Goal: Task Accomplishment & Management: Complete application form

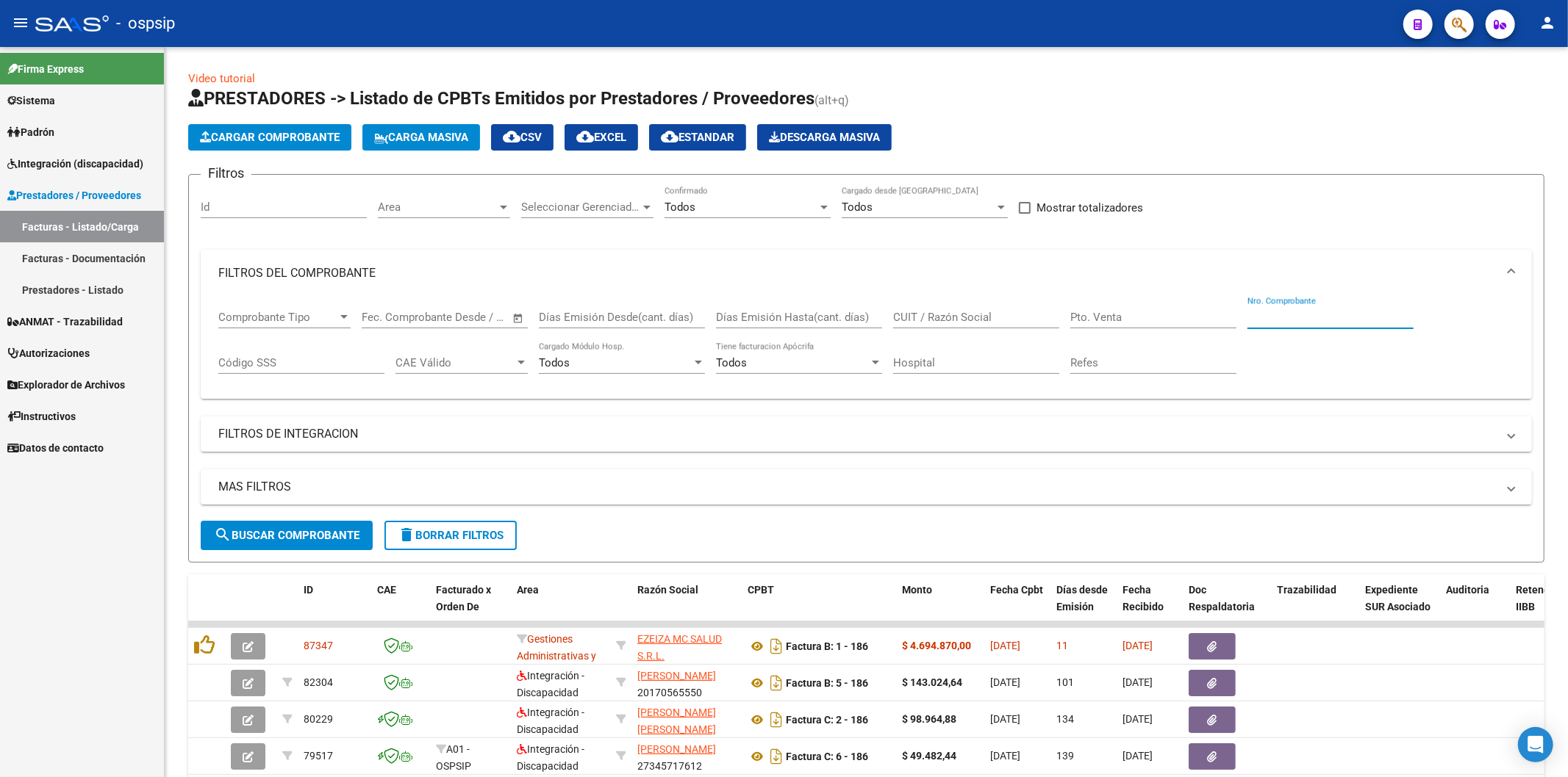
scroll to position [135, 0]
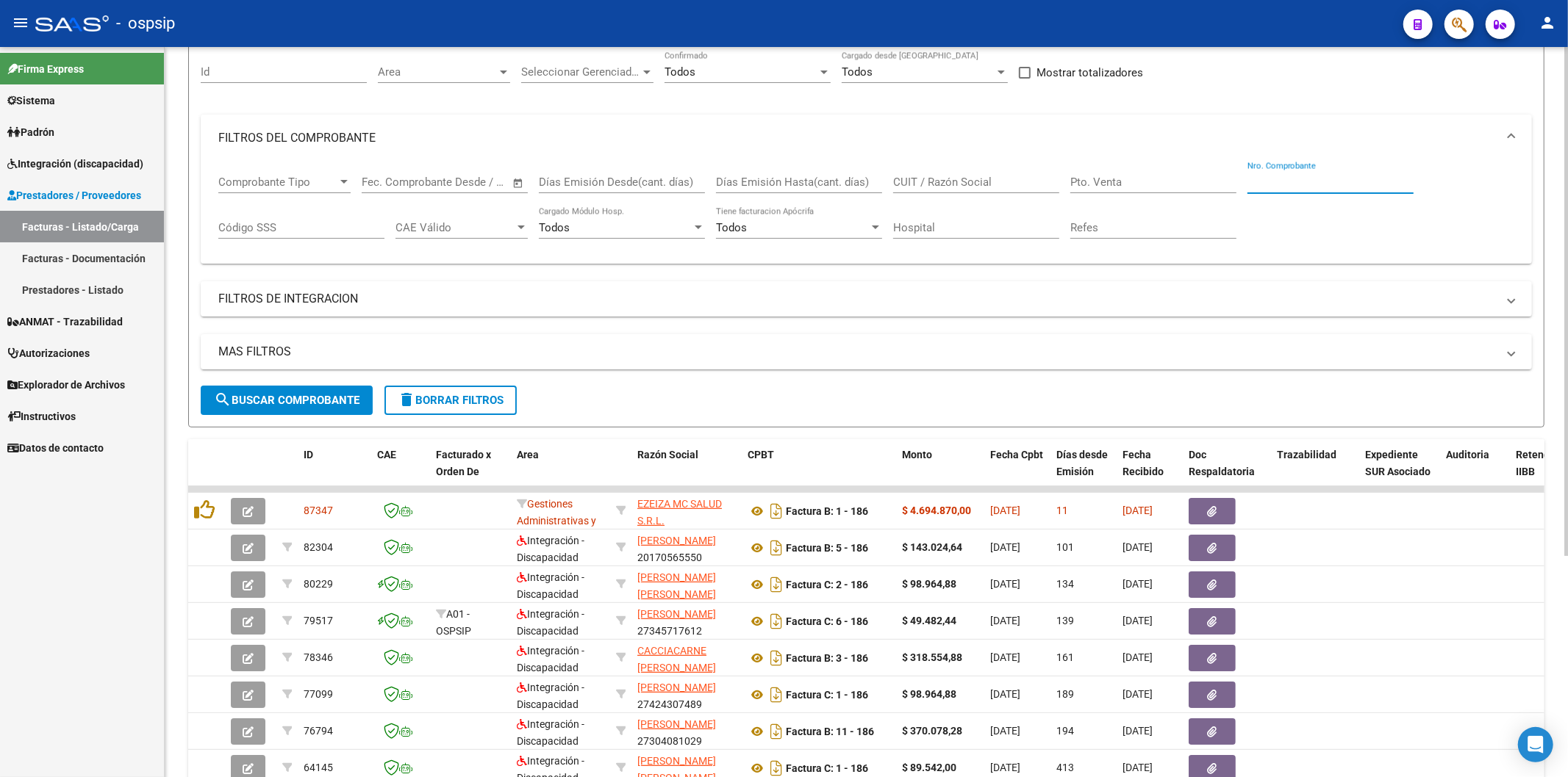
click at [1317, 177] on input "Nro. Comprobante" at bounding box center [1330, 182] width 166 height 13
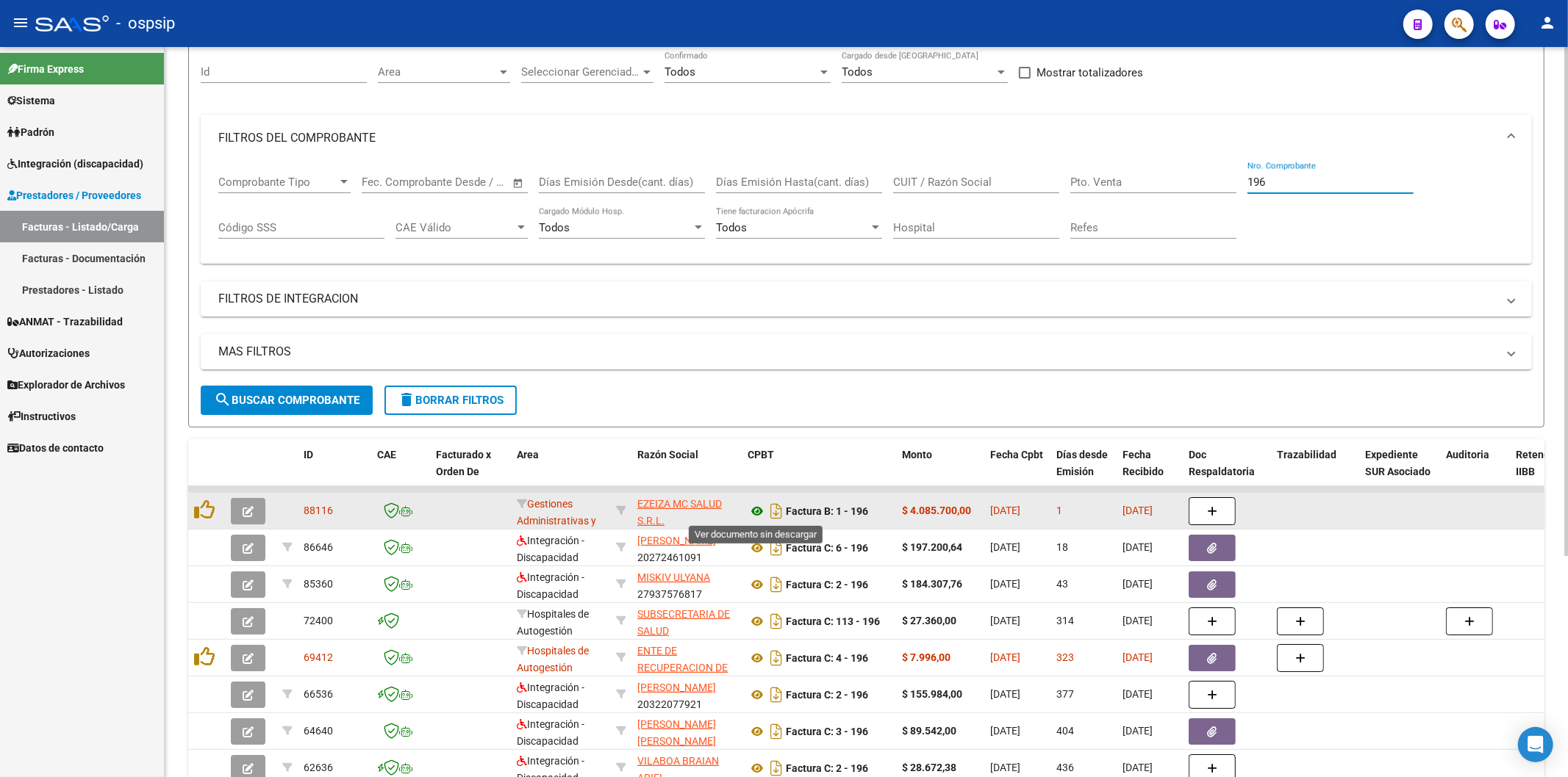
click at [758, 508] on icon at bounding box center [757, 511] width 19 height 18
click at [1208, 503] on button "button" at bounding box center [1211, 511] width 47 height 28
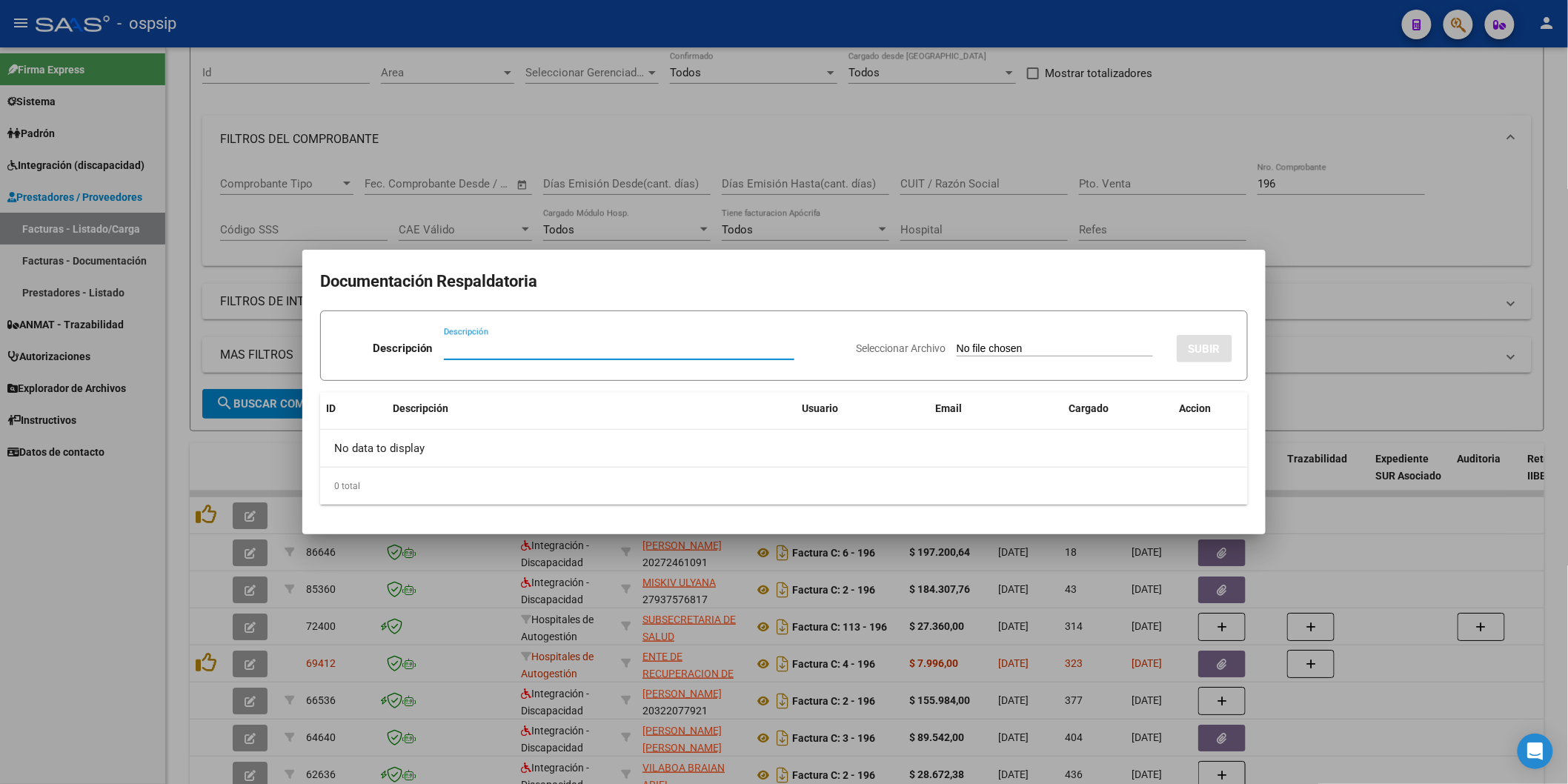
click at [499, 351] on input "Descripción" at bounding box center [619, 348] width 351 height 13
click at [1041, 352] on input "Seleccionar Archivo" at bounding box center [1055, 349] width 196 height 14
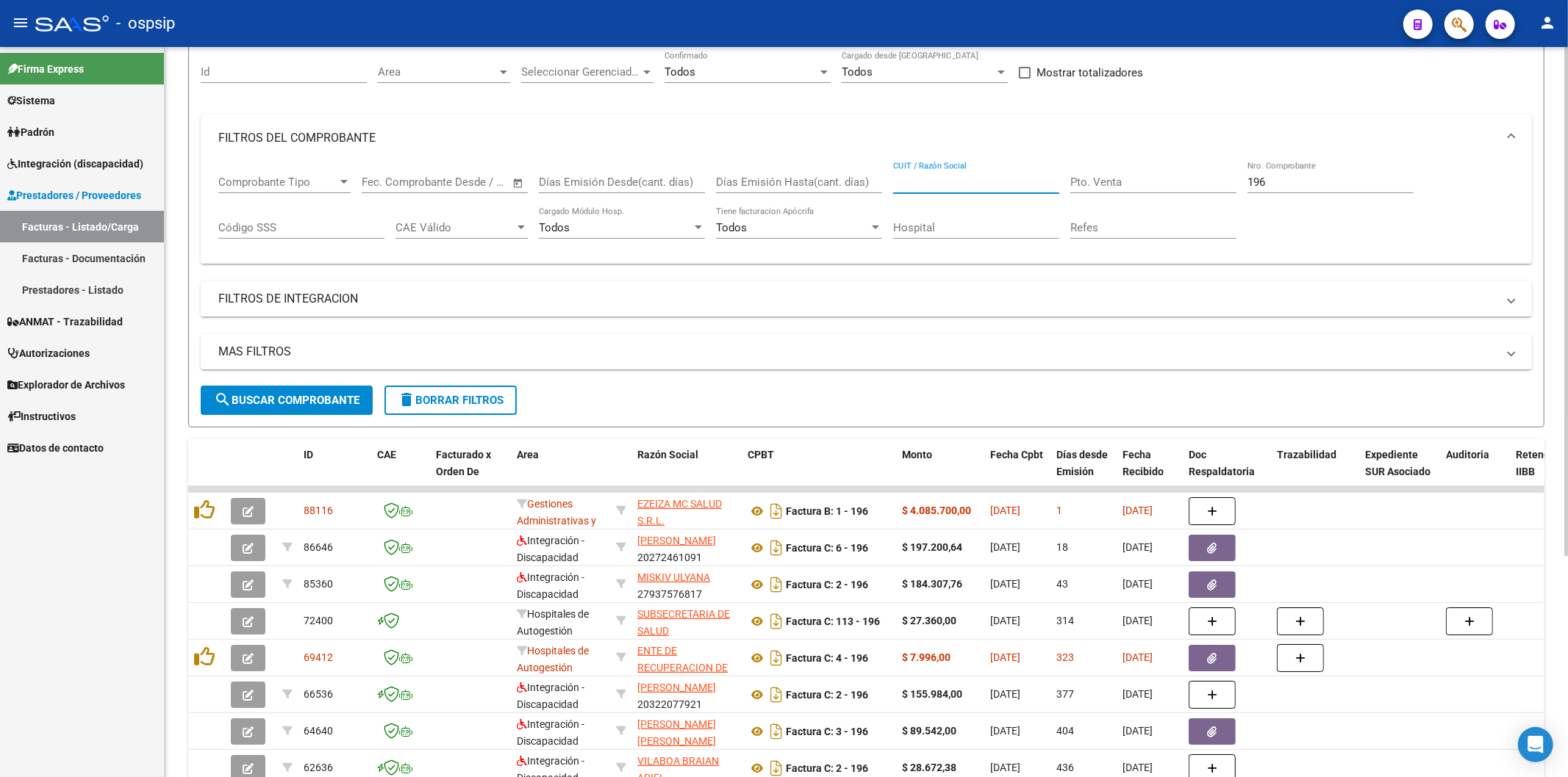
click at [981, 185] on input "CUIT / Razón Social" at bounding box center [976, 182] width 166 height 13
click at [1296, 180] on input "196" at bounding box center [1330, 182] width 166 height 13
type input "1"
click at [986, 181] on input "CUIT / Razón Social" at bounding box center [976, 182] width 166 height 13
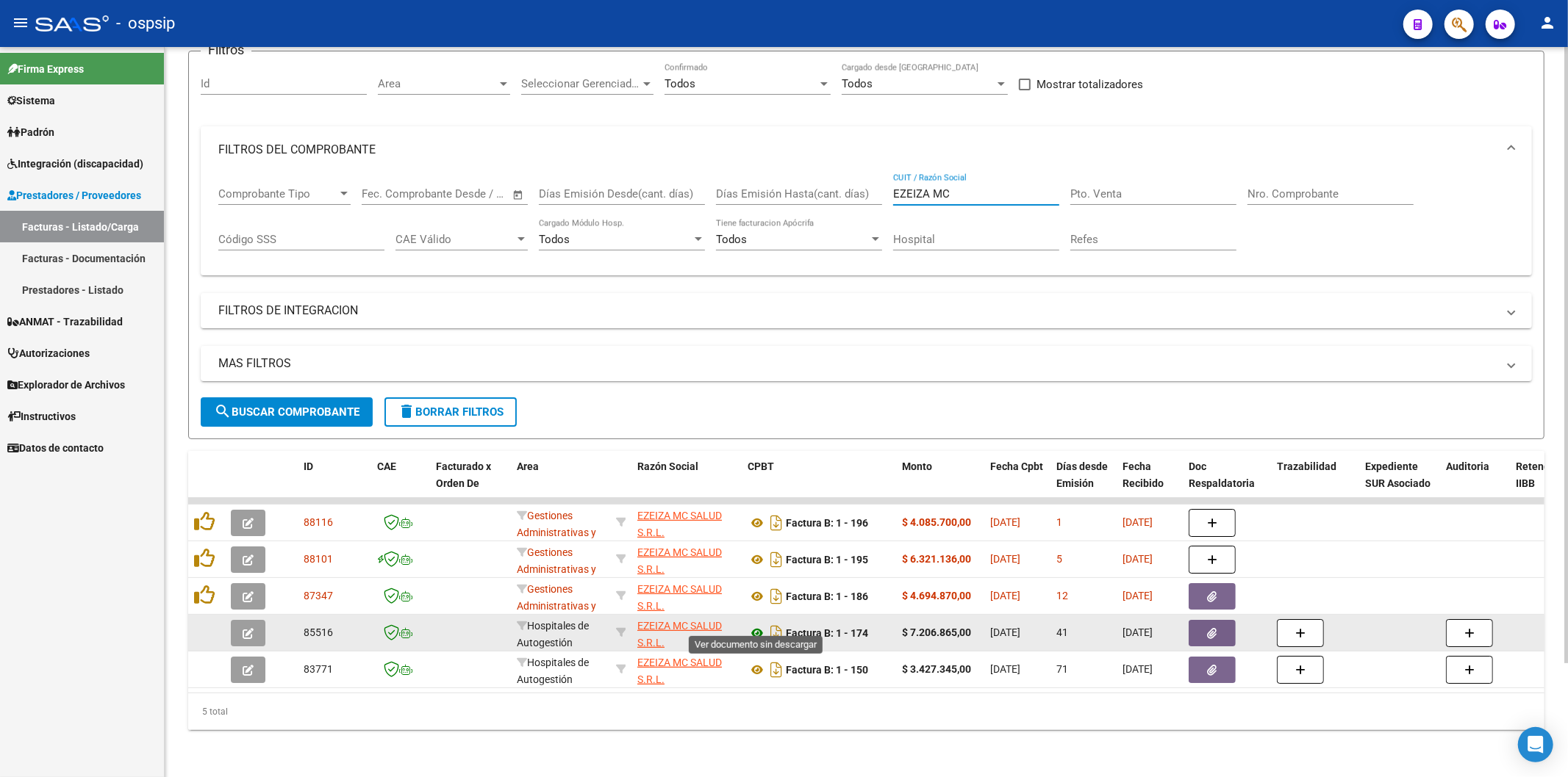
type input "EZEIZA MC"
click at [758, 625] on icon at bounding box center [757, 633] width 19 height 18
click at [1216, 628] on icon "button" at bounding box center [1212, 634] width 9 height 11
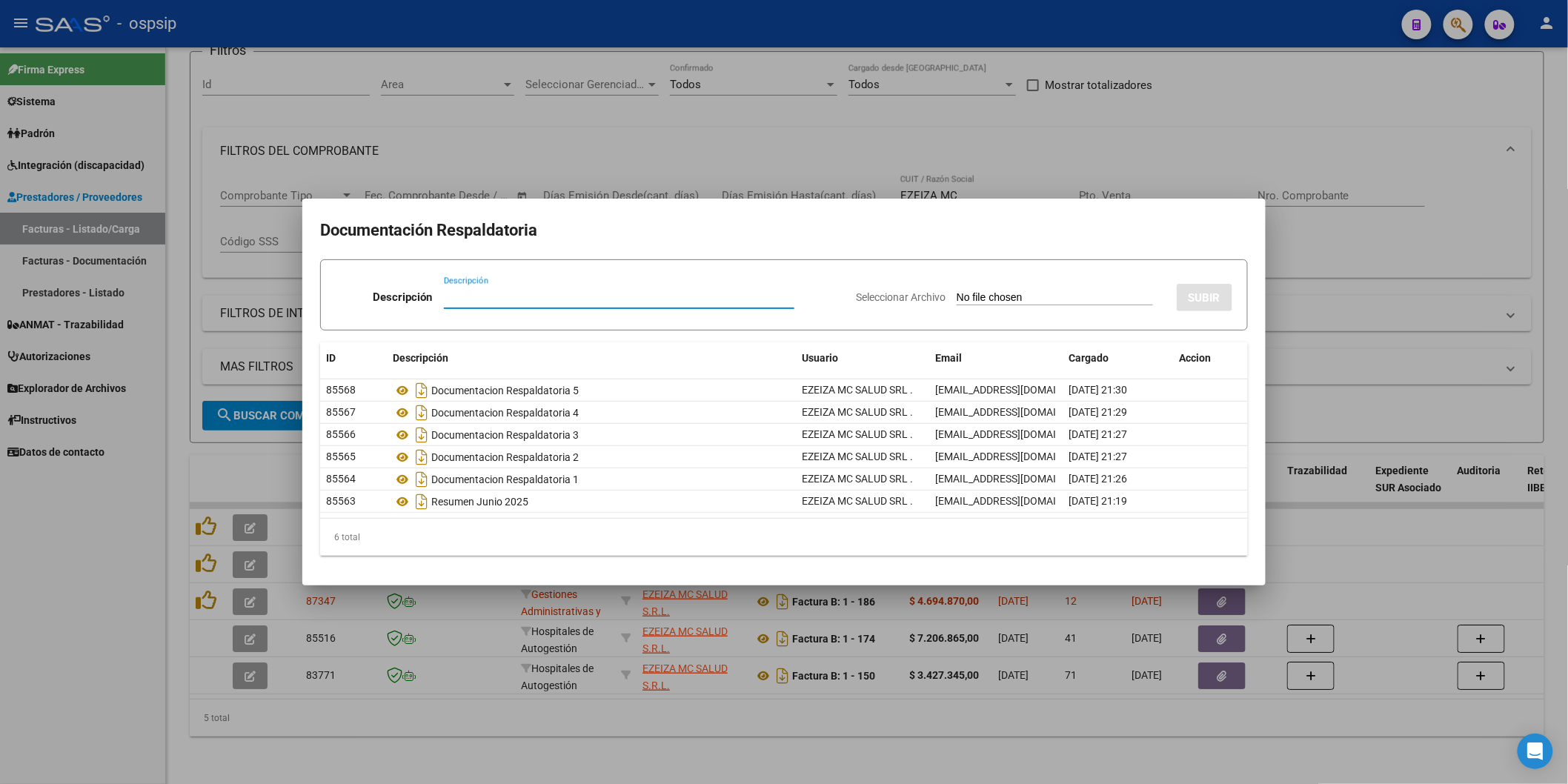
click at [553, 299] on input "Descripción" at bounding box center [619, 297] width 351 height 13
type input "DETALLE COSEGUROS"
click at [1019, 298] on input "Seleccionar Archivo" at bounding box center [1055, 298] width 196 height 14
type input "C:\fakepath\OSPSIP RESUMEN 2025 final - JUNIO (1) (1).pdf"
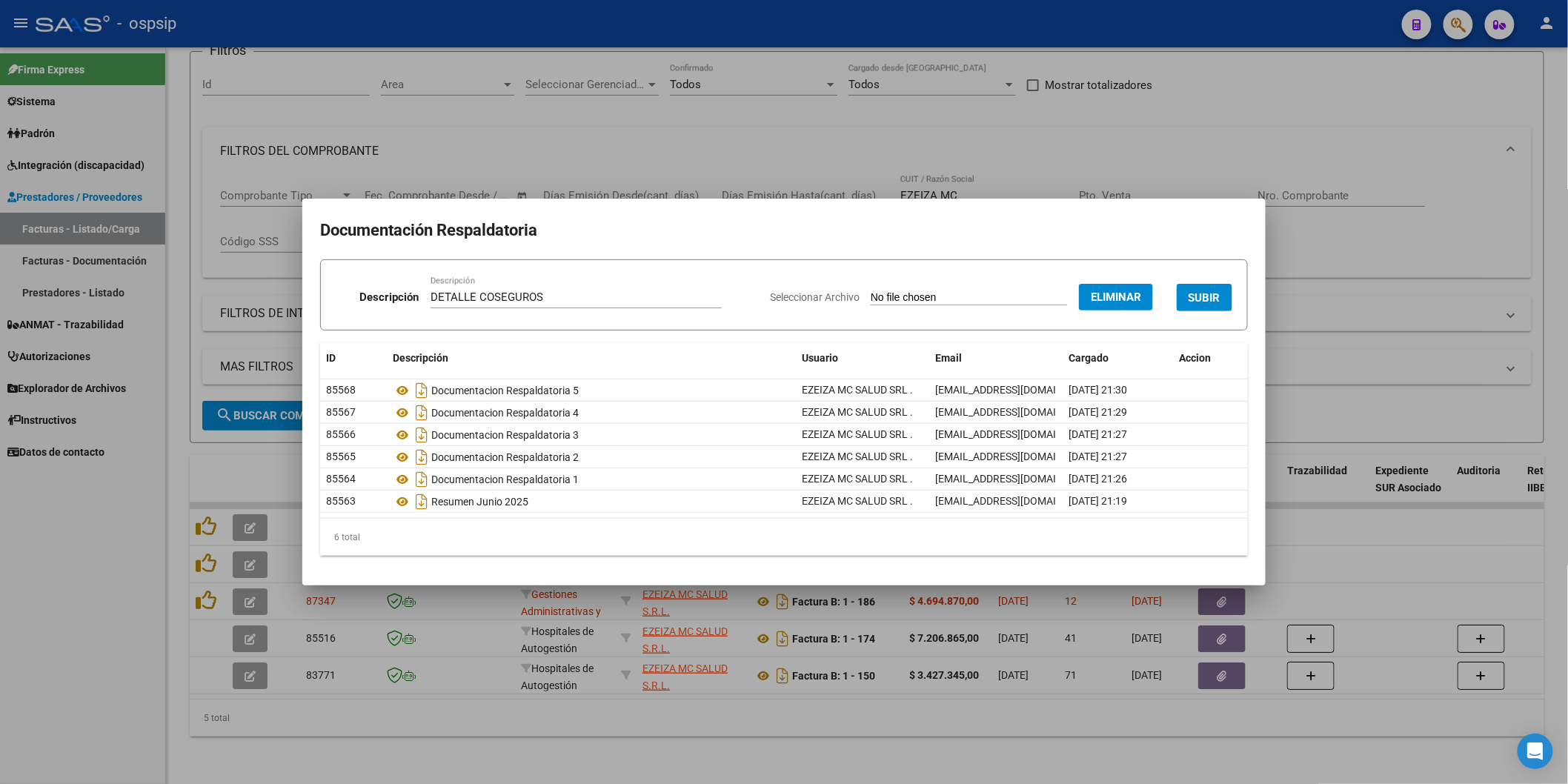
click at [1204, 297] on span "SUBIR" at bounding box center [1204, 298] width 32 height 13
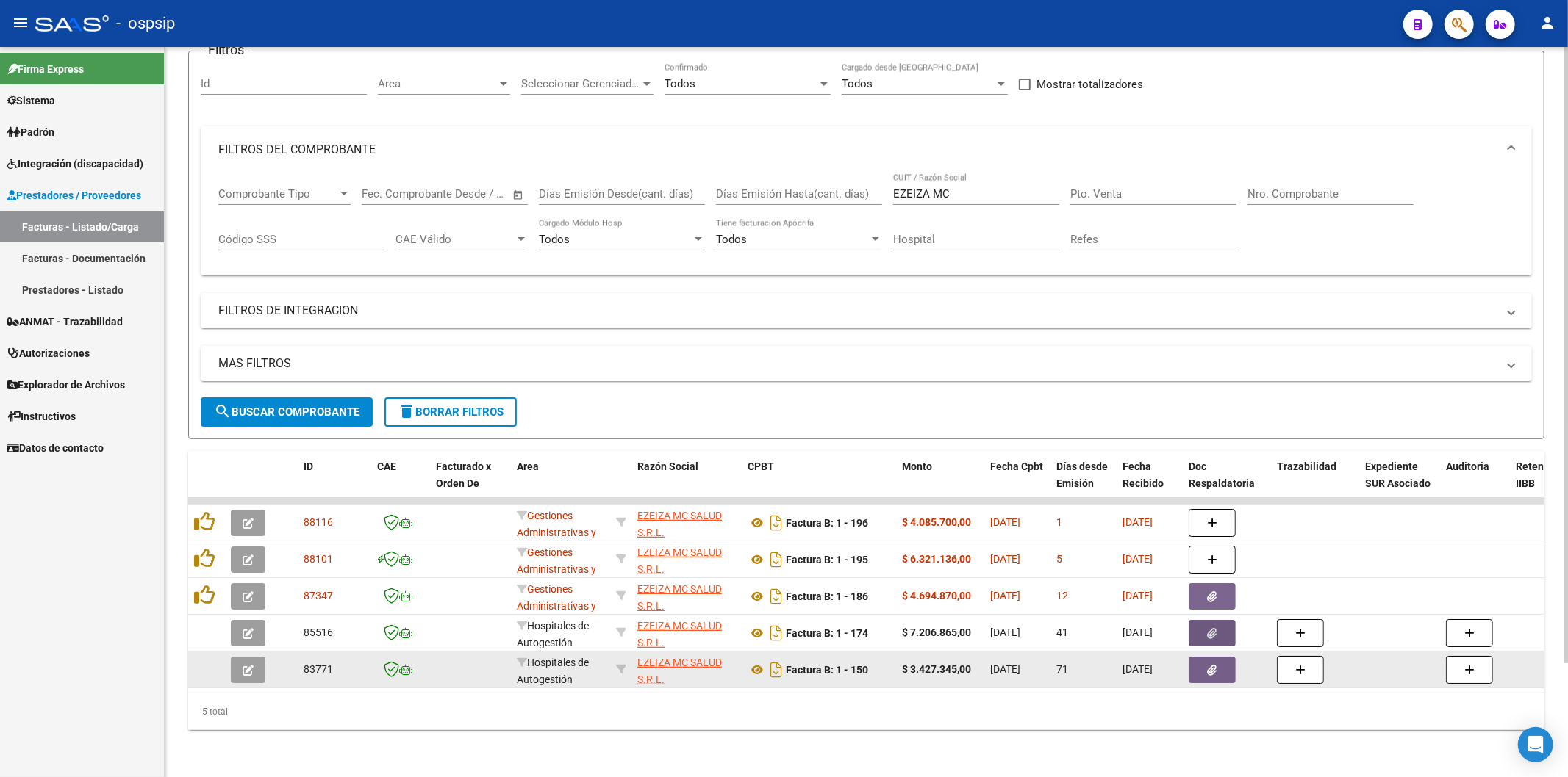
click at [1206, 657] on button "button" at bounding box center [1211, 670] width 47 height 27
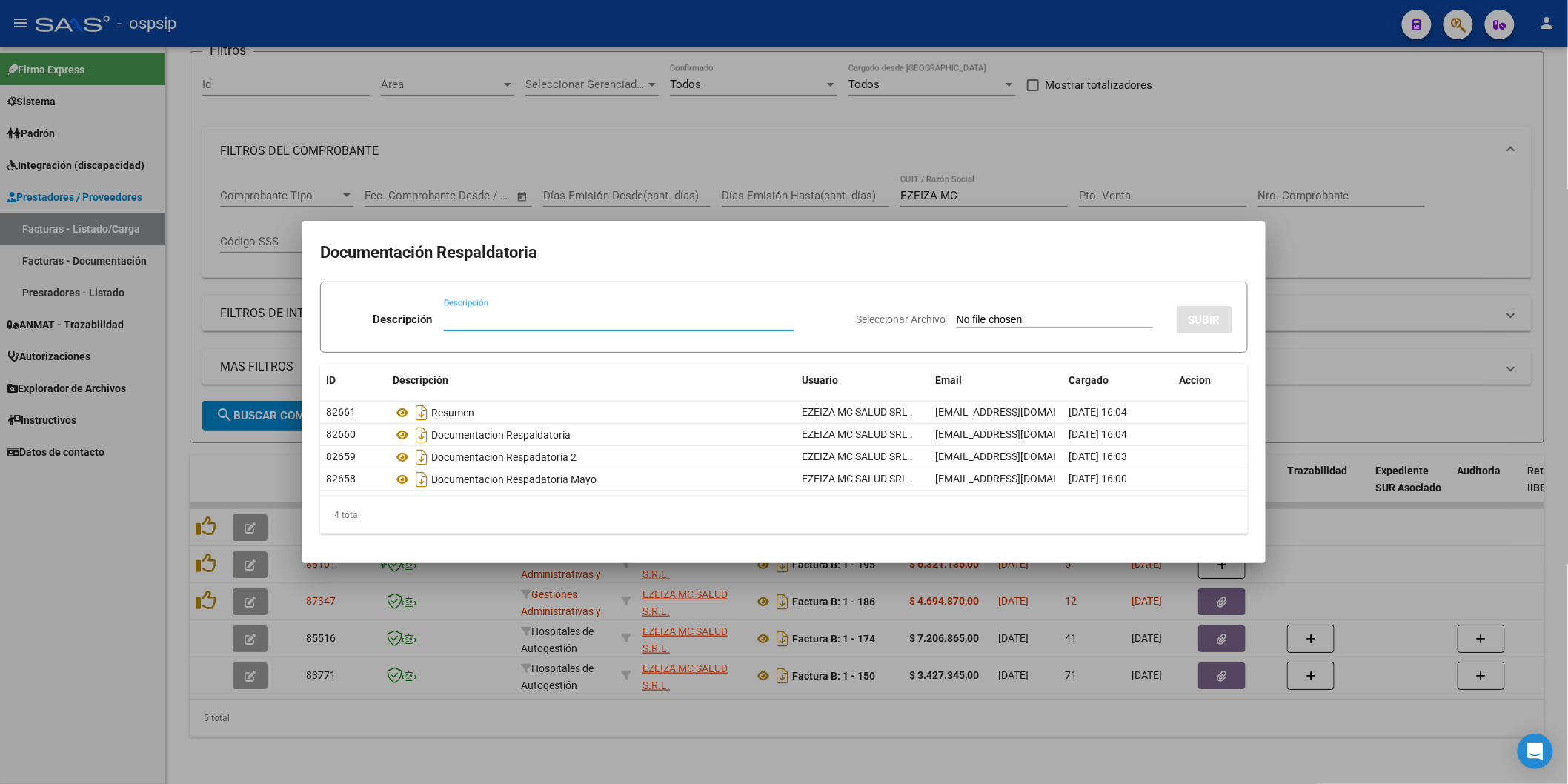
click at [523, 325] on input "Descripción" at bounding box center [619, 319] width 351 height 13
type input "COSEGUROS"
click at [1049, 319] on input "Seleccionar Archivo" at bounding box center [1055, 321] width 196 height 14
click at [1008, 316] on input "Seleccionar Archivo" at bounding box center [1055, 321] width 196 height 14
type input "C:\fakepath\OSPSIP RESUMEN 2025 final - MAYO (1) (1).pdf"
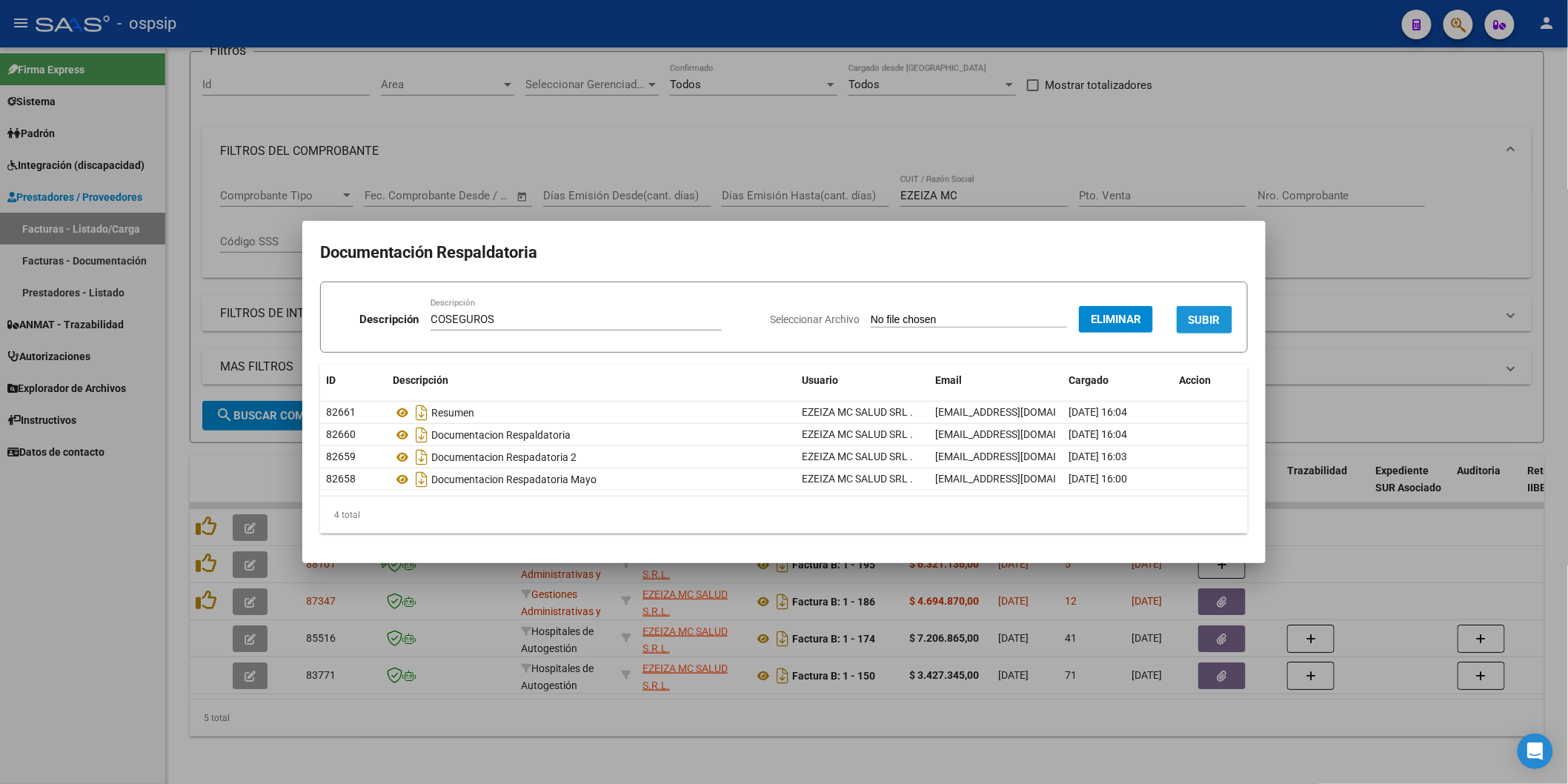
click at [1213, 317] on span "SUBIR" at bounding box center [1204, 320] width 32 height 13
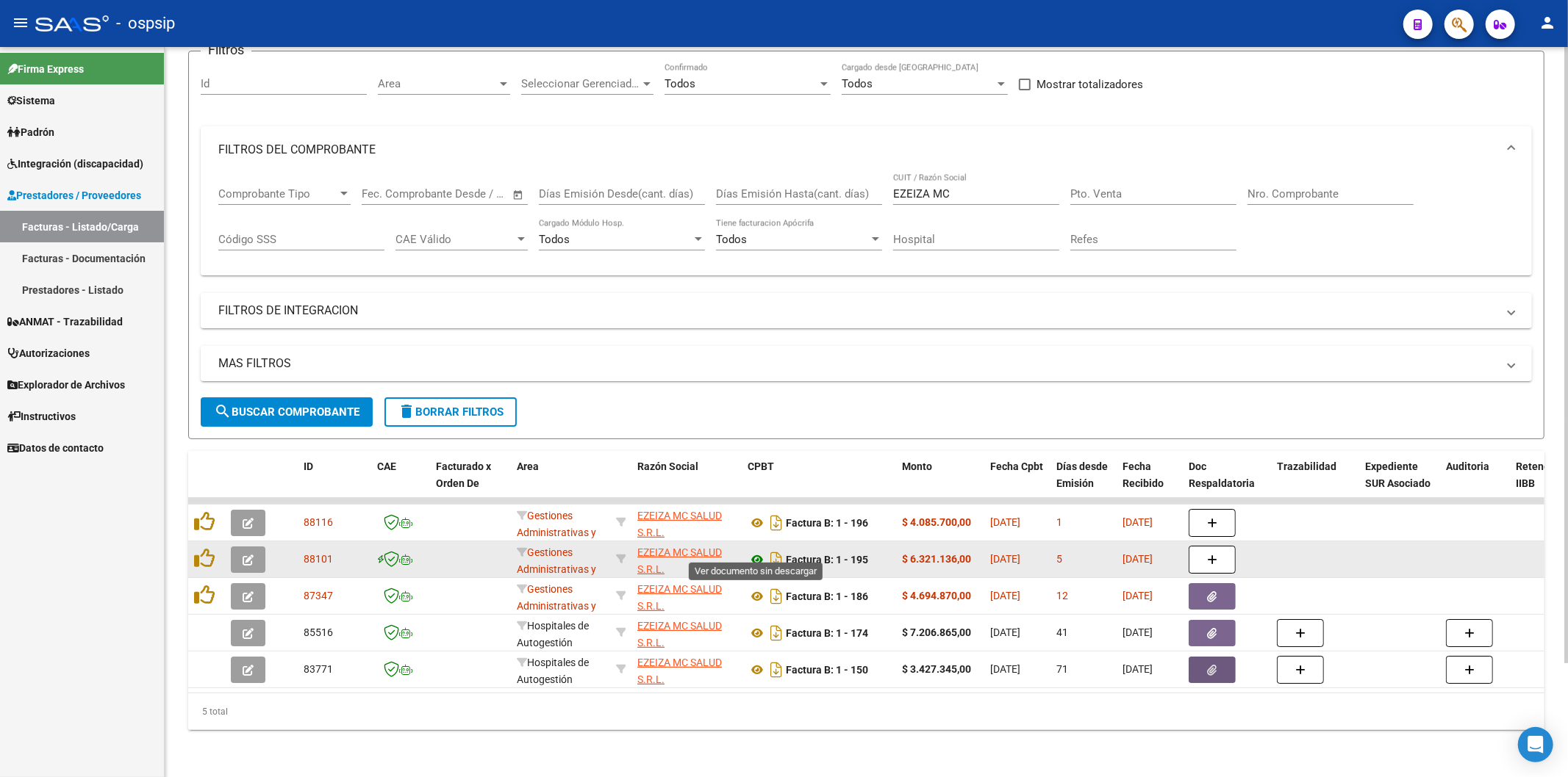
click at [759, 551] on icon at bounding box center [757, 559] width 19 height 18
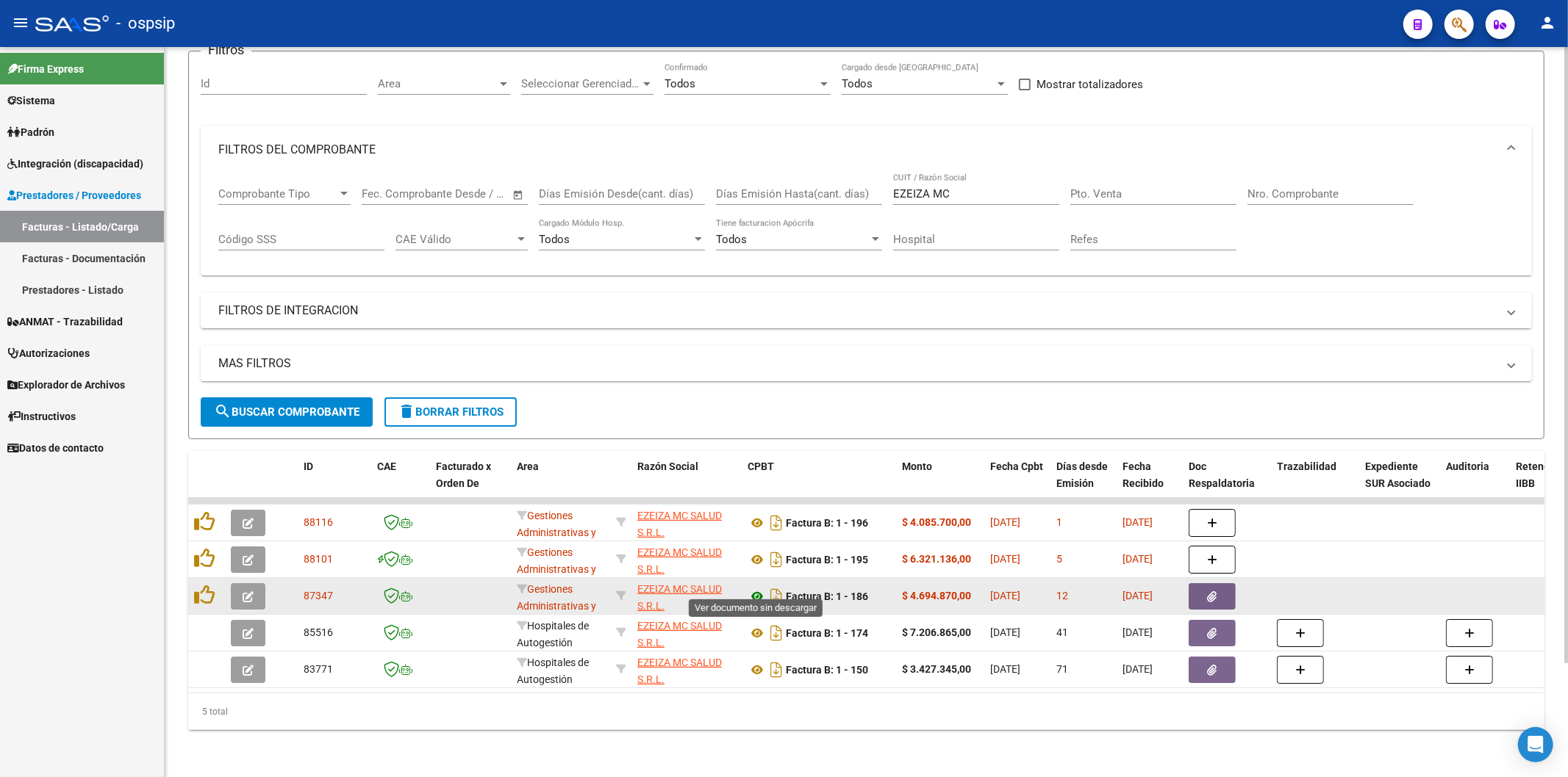
click at [760, 588] on icon at bounding box center [757, 596] width 19 height 18
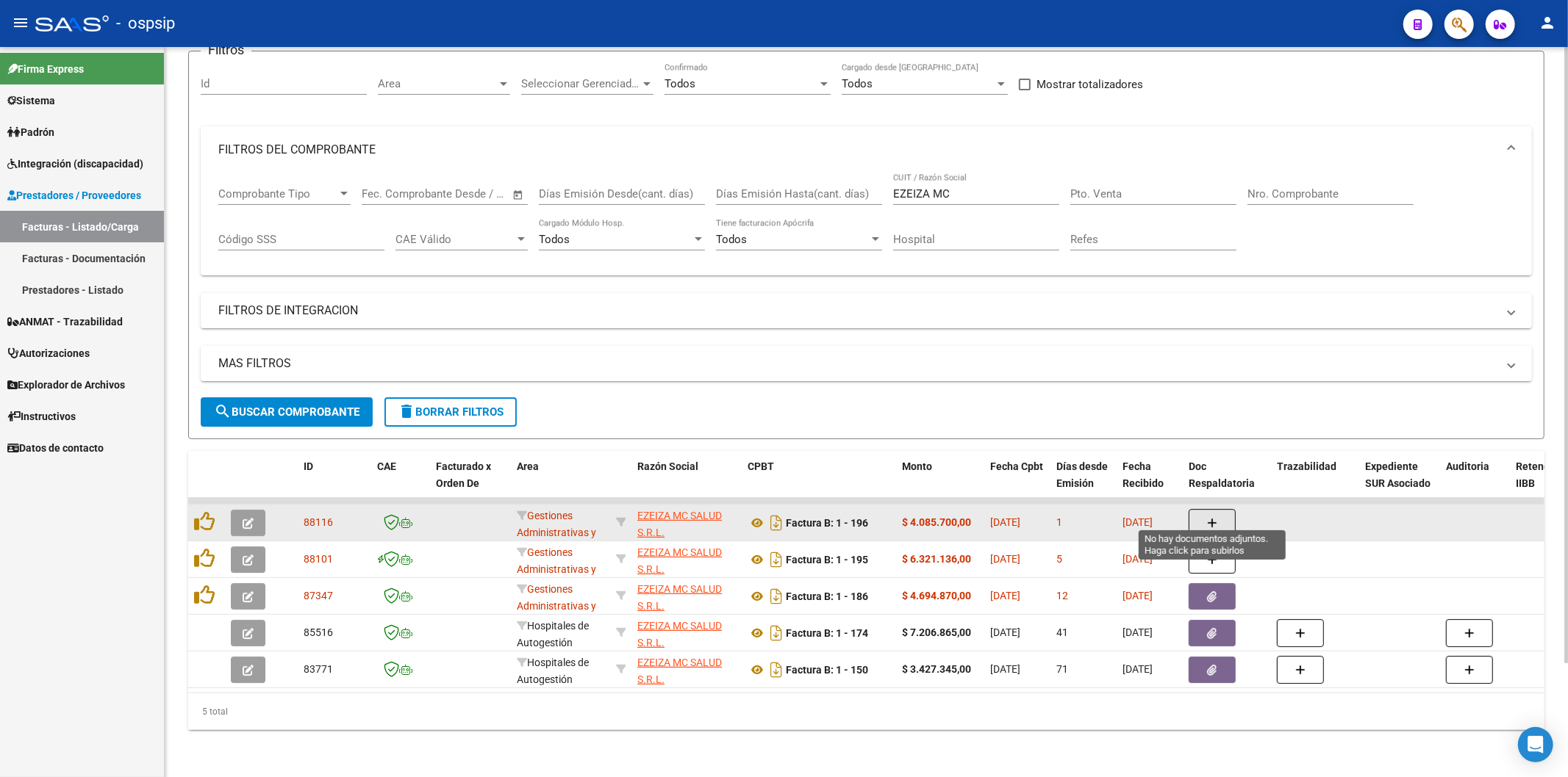
click at [1213, 518] on icon "button" at bounding box center [1211, 523] width 10 height 11
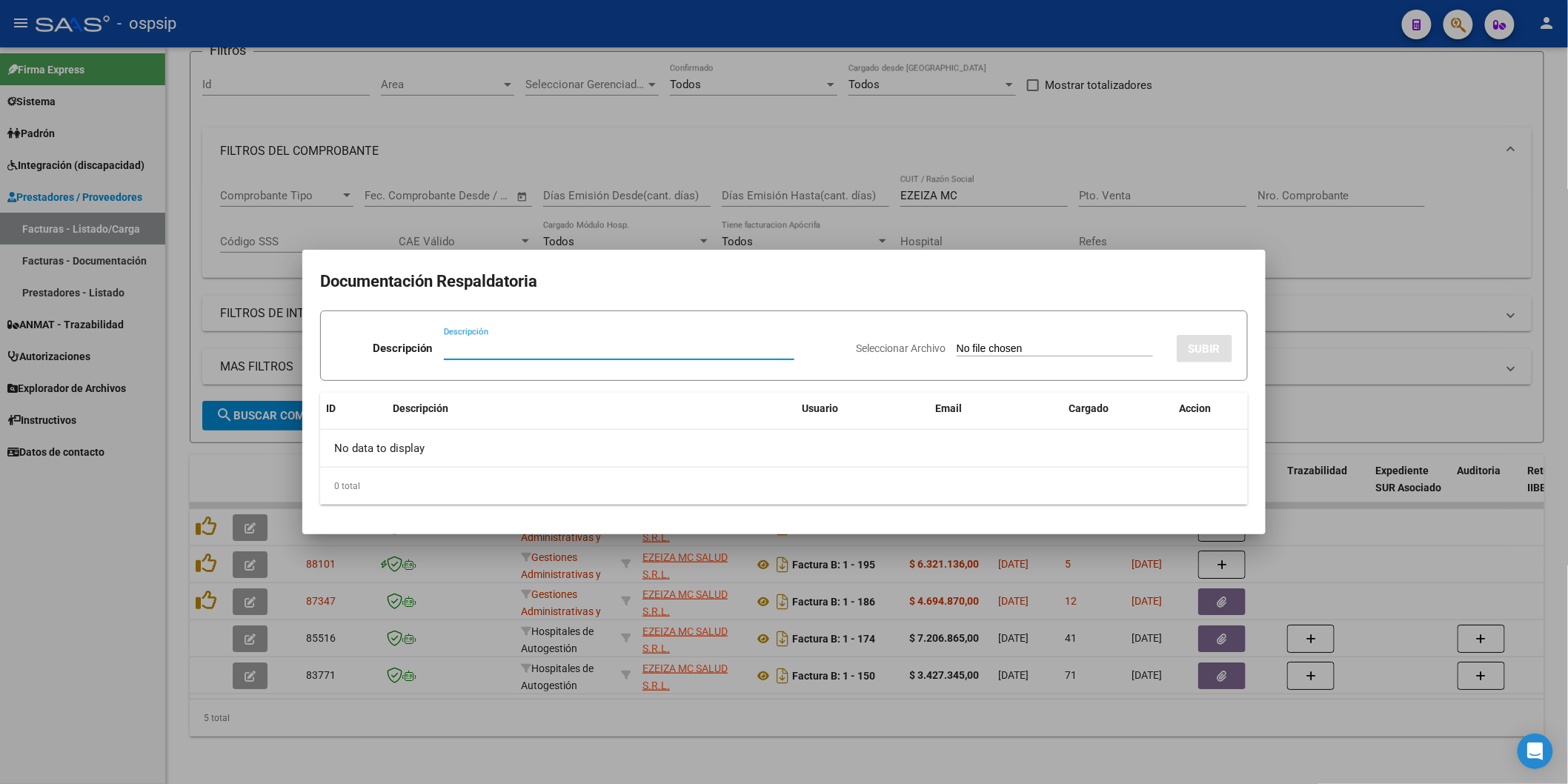
click at [577, 351] on input "Descripción" at bounding box center [619, 348] width 351 height 13
type input "COSEGUROS"
click at [998, 343] on input "Seleccionar Archivo" at bounding box center [1055, 349] width 196 height 14
type input "C:\fakepath\OSPSIP RESUMEN 2025 final - JULIO.pdf"
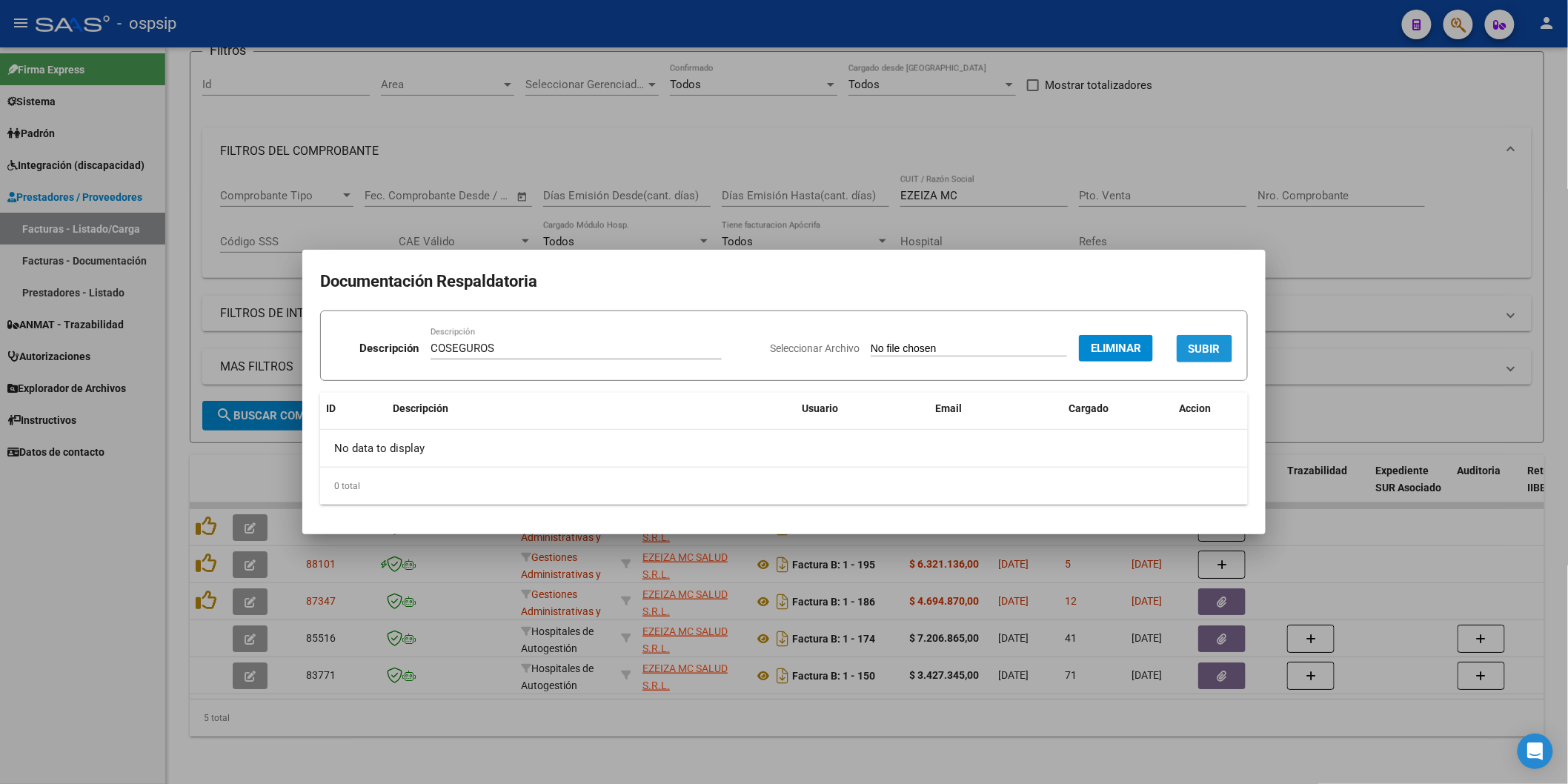
click at [1202, 345] on span "SUBIR" at bounding box center [1204, 349] width 32 height 13
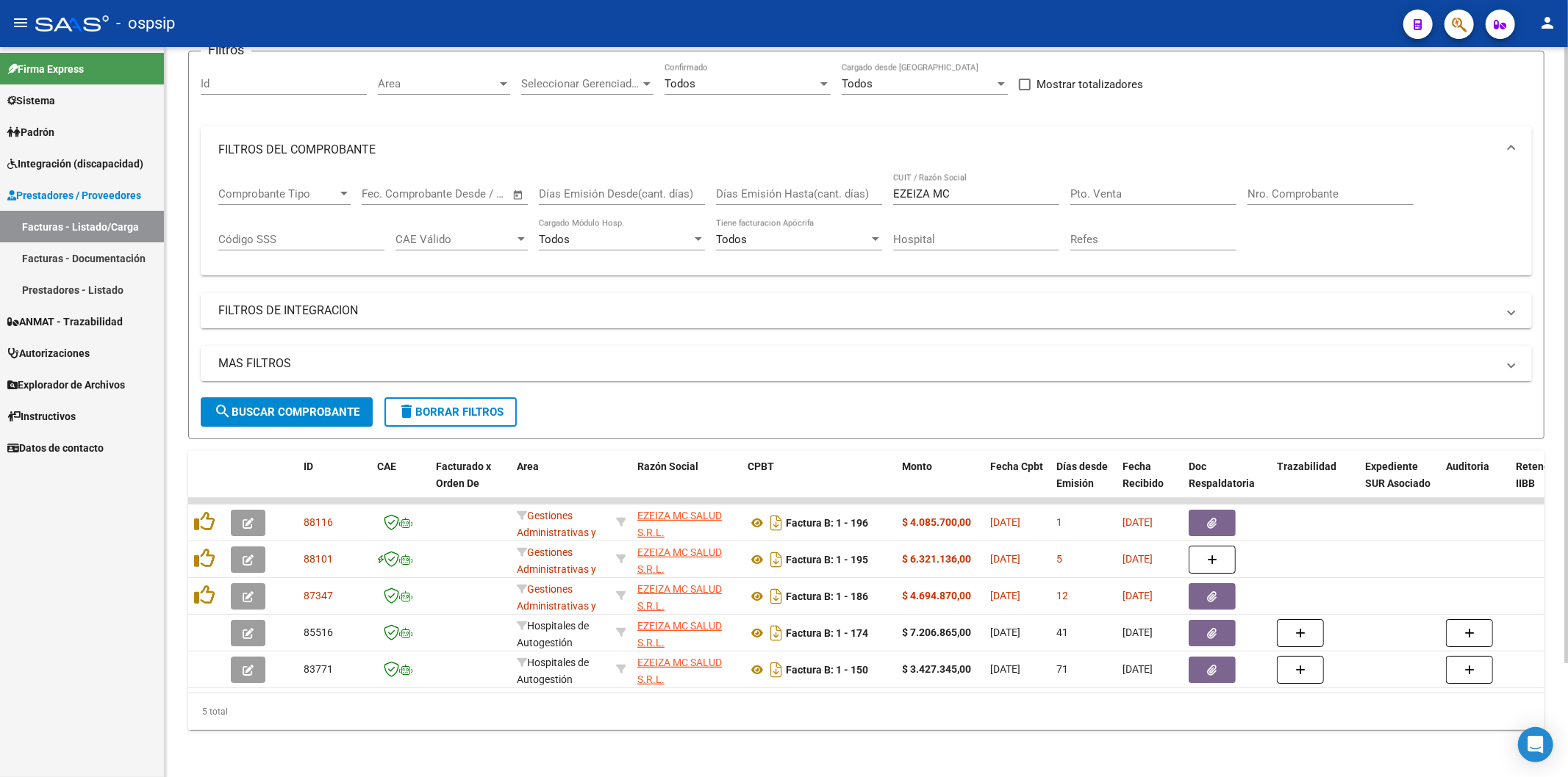
click at [1000, 188] on input "EZEIZA MC" at bounding box center [976, 194] width 166 height 13
type input "E"
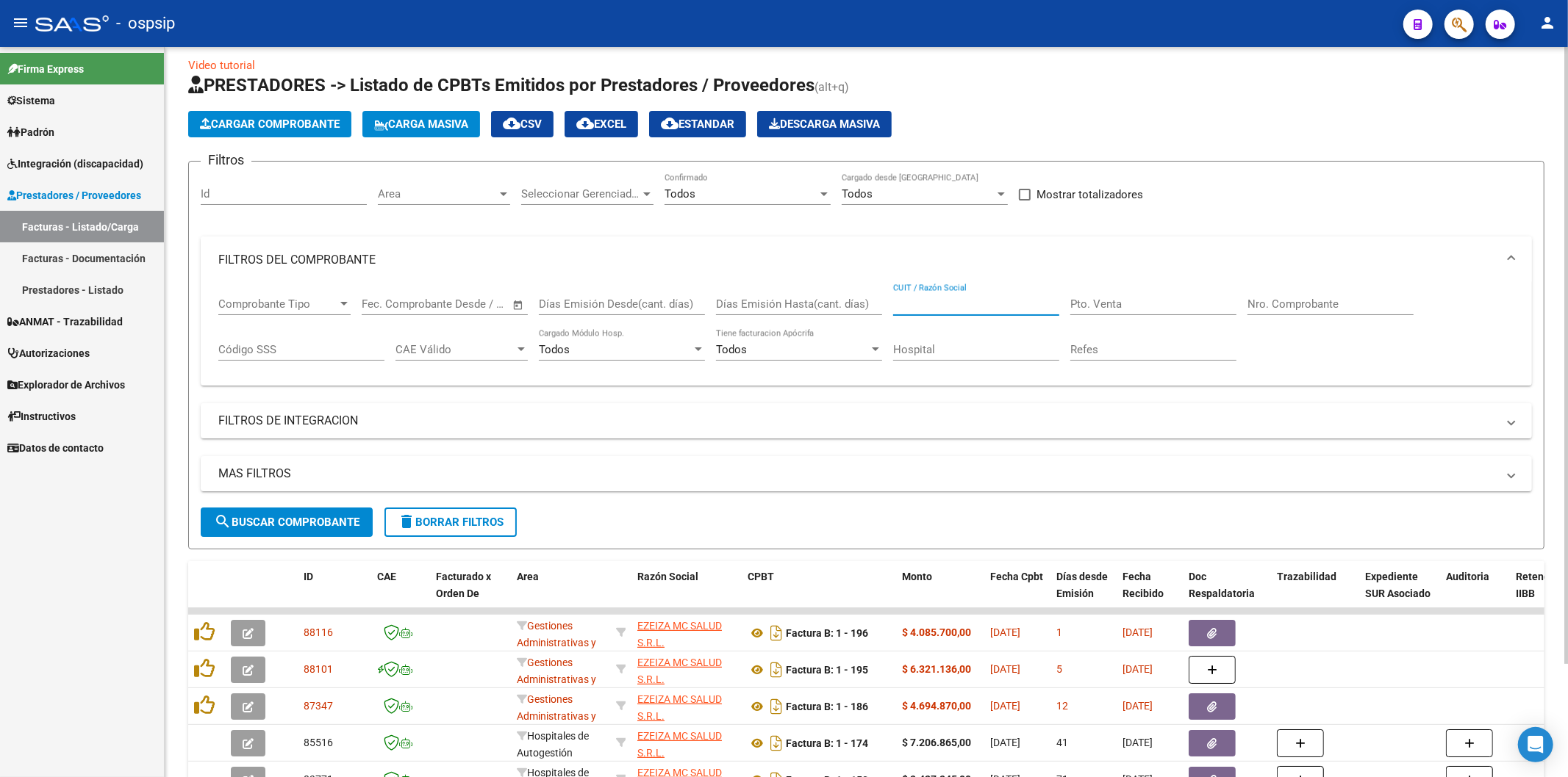
scroll to position [0, 0]
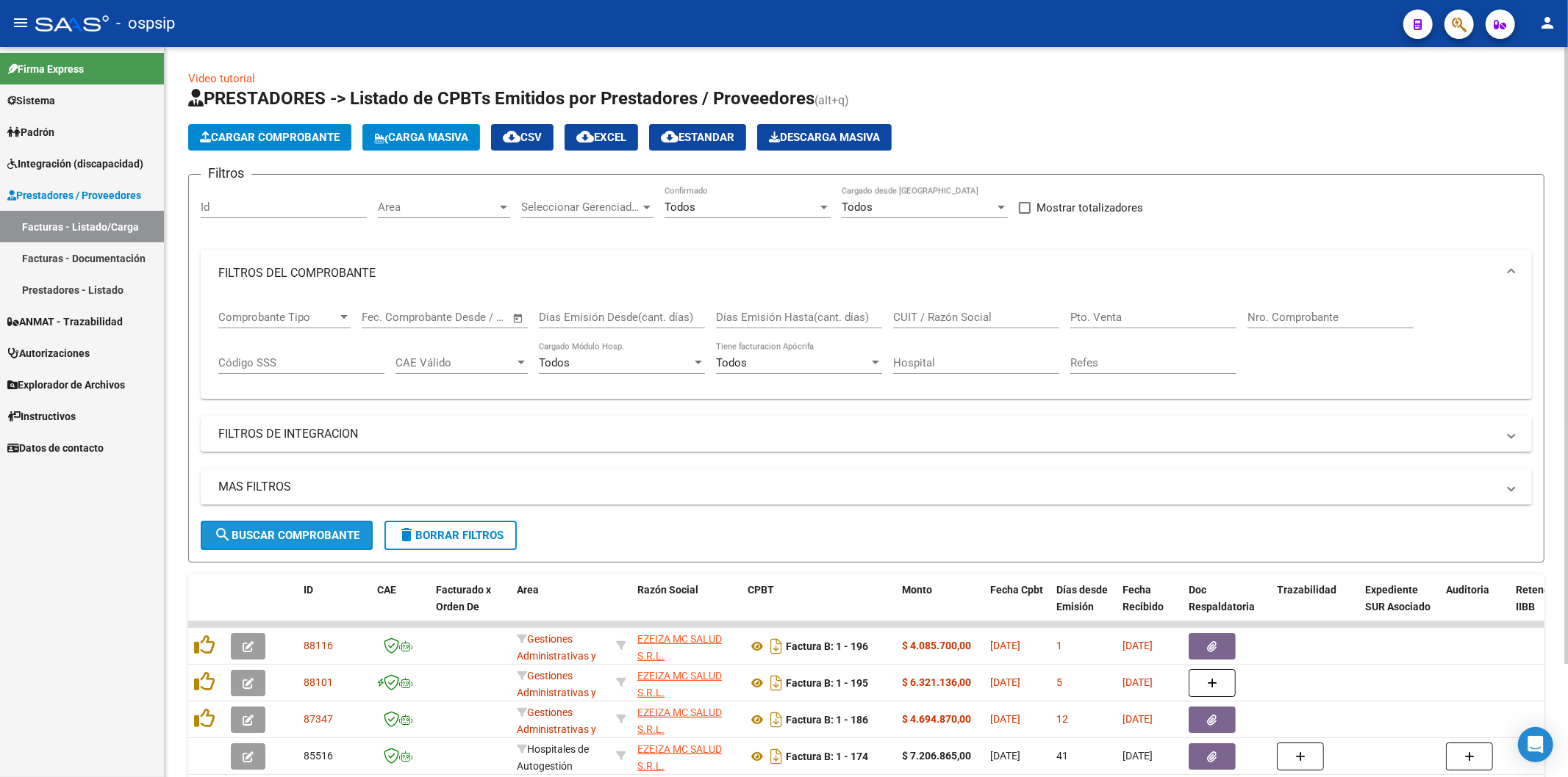
click at [300, 537] on span "search Buscar Comprobante" at bounding box center [287, 535] width 146 height 13
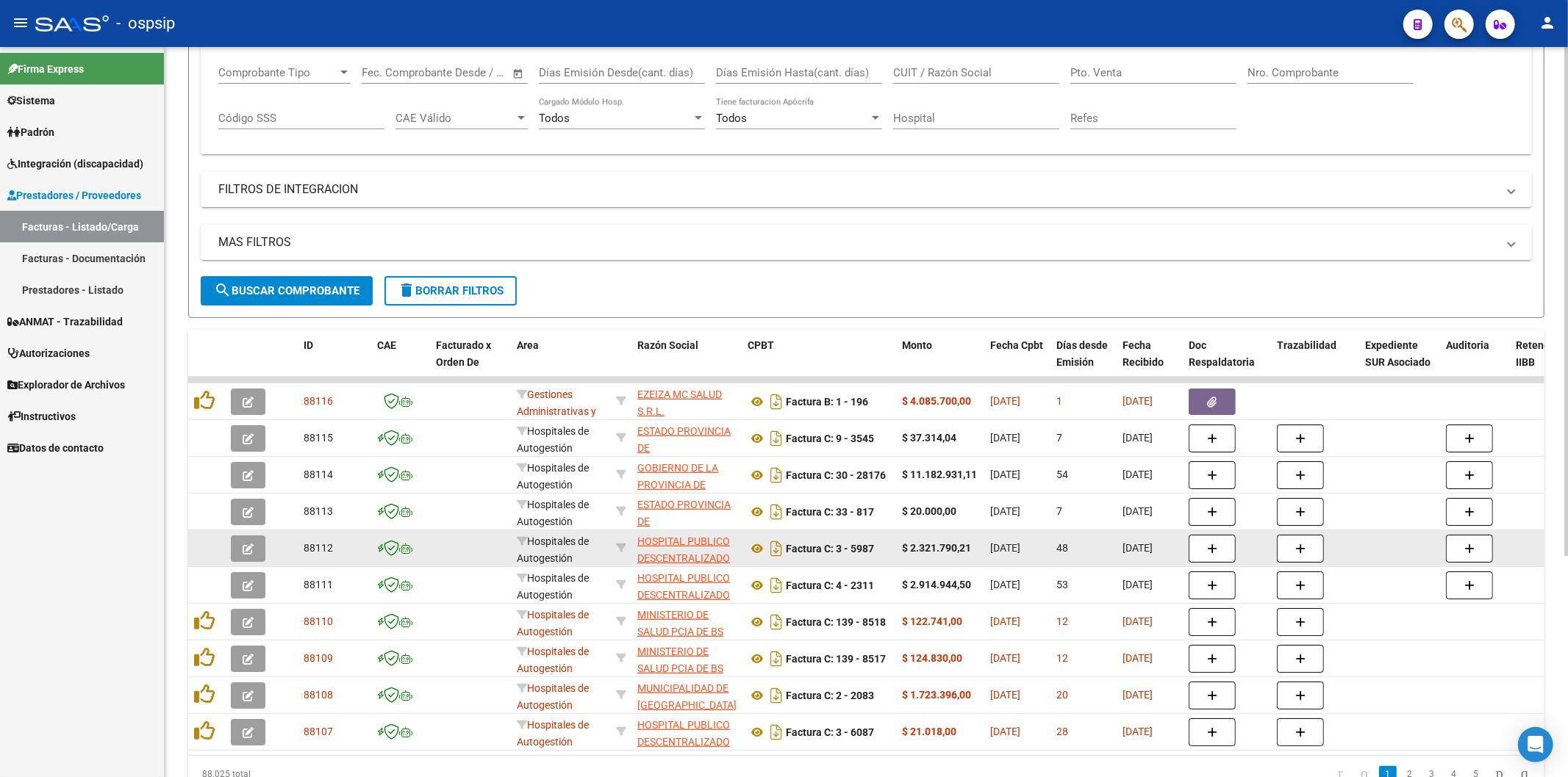
scroll to position [319, 0]
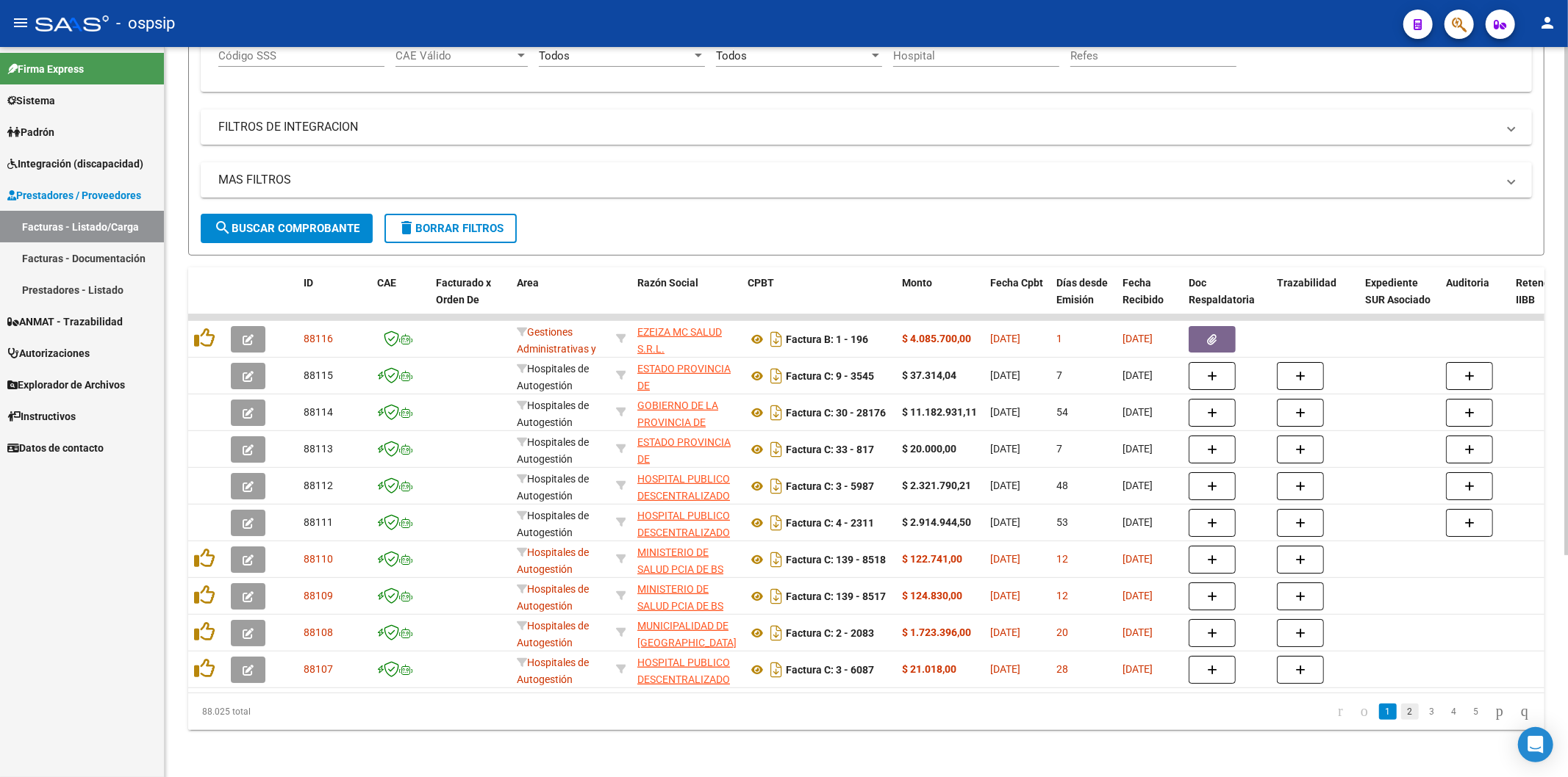
click at [1402, 714] on link "2" at bounding box center [1410, 712] width 18 height 16
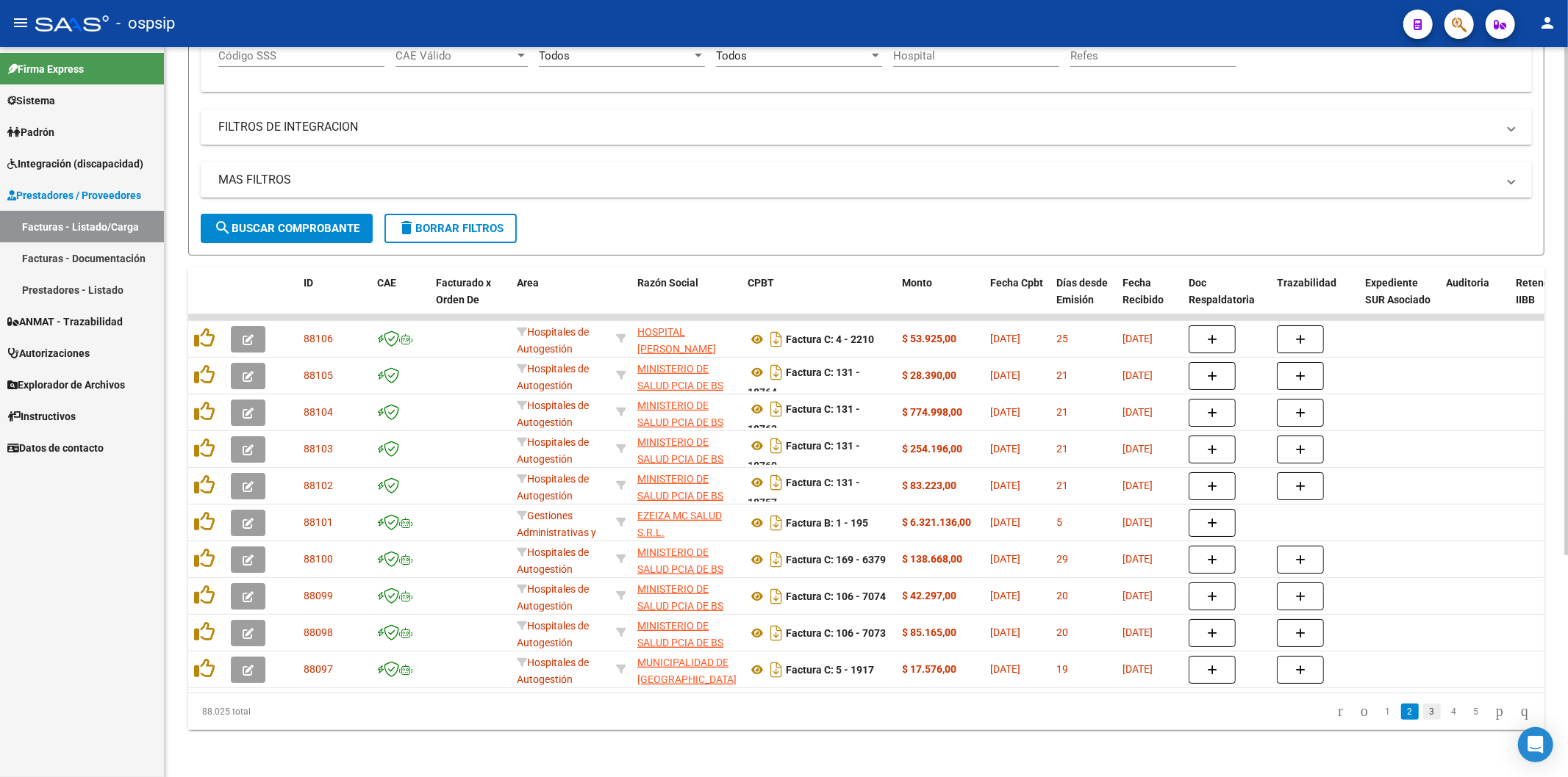
click at [1423, 714] on link "3" at bounding box center [1432, 712] width 18 height 16
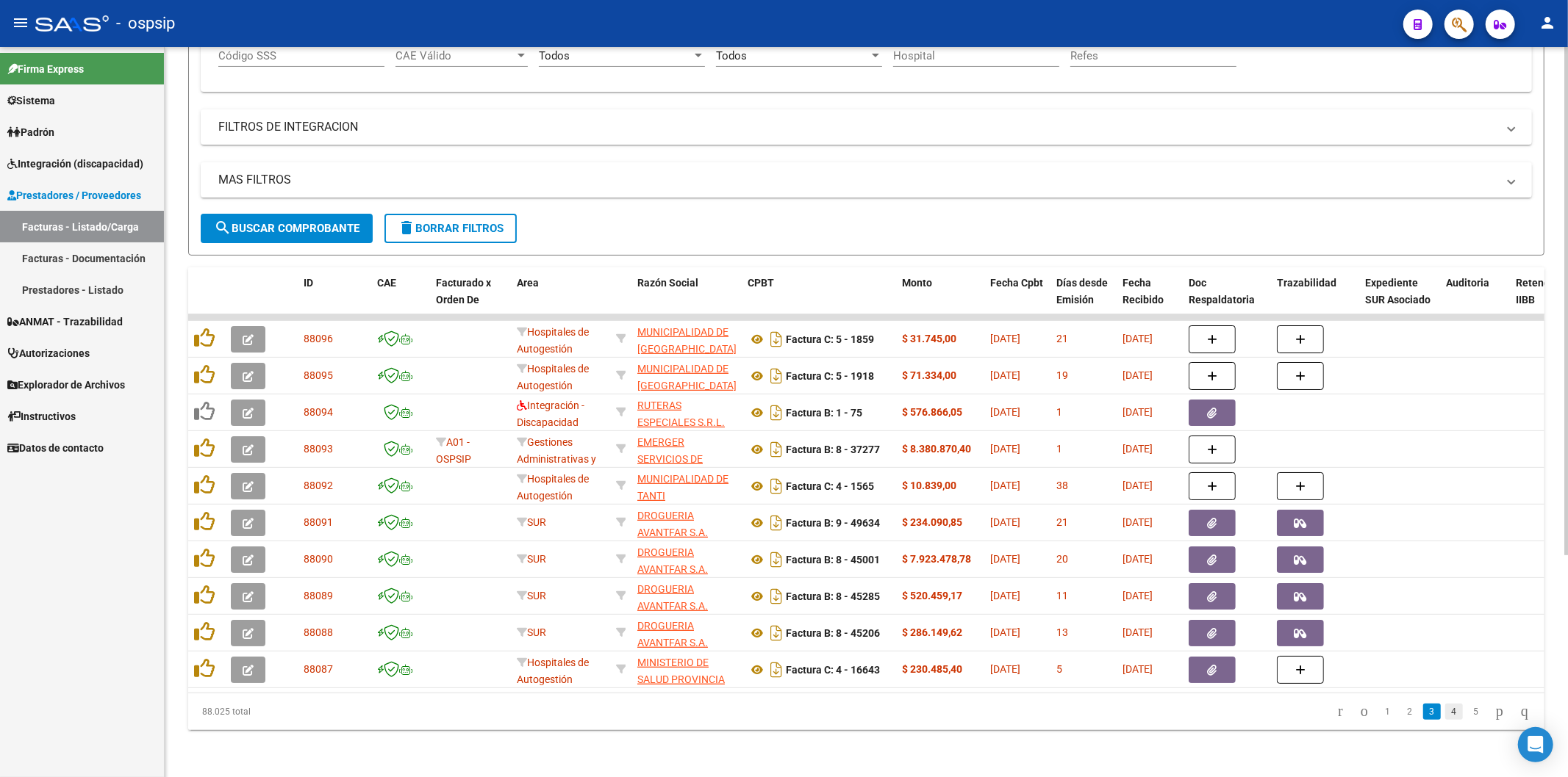
click at [1445, 716] on link "4" at bounding box center [1454, 712] width 18 height 16
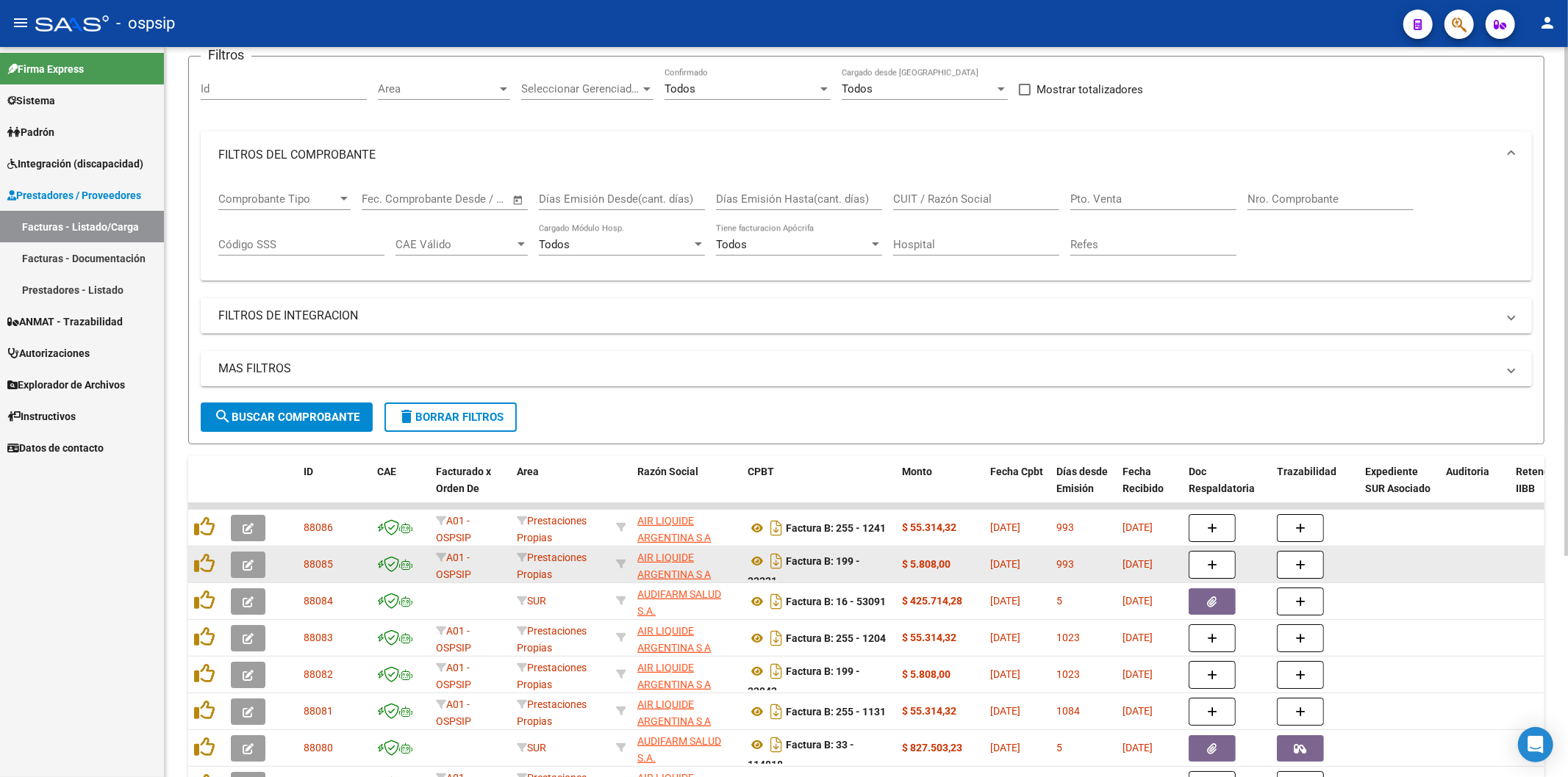
scroll to position [74, 0]
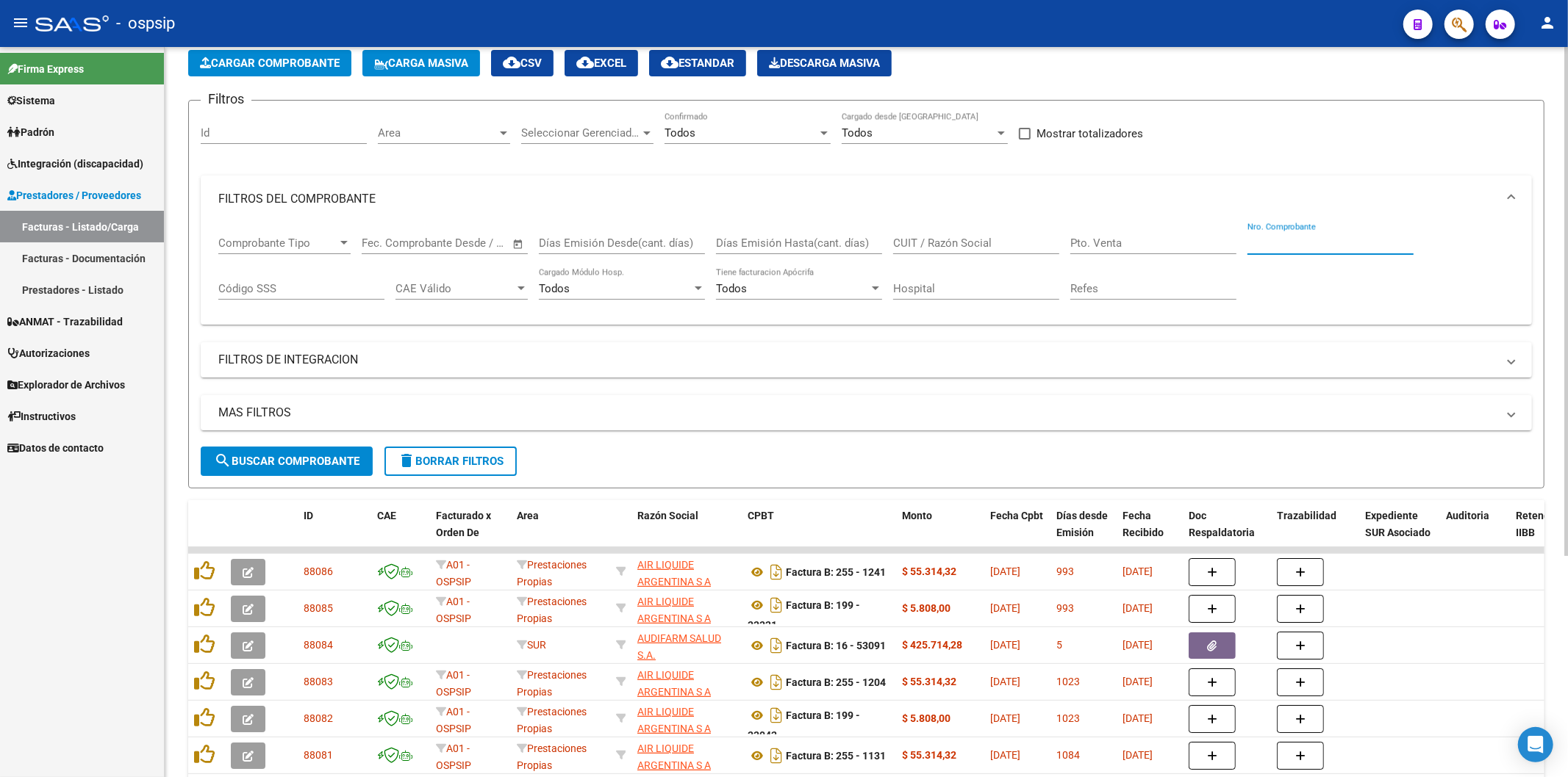
click at [1317, 244] on input "Nro. Comprobante" at bounding box center [1330, 243] width 166 height 13
click at [983, 252] on div "CUIT / Razón Social" at bounding box center [976, 238] width 166 height 31
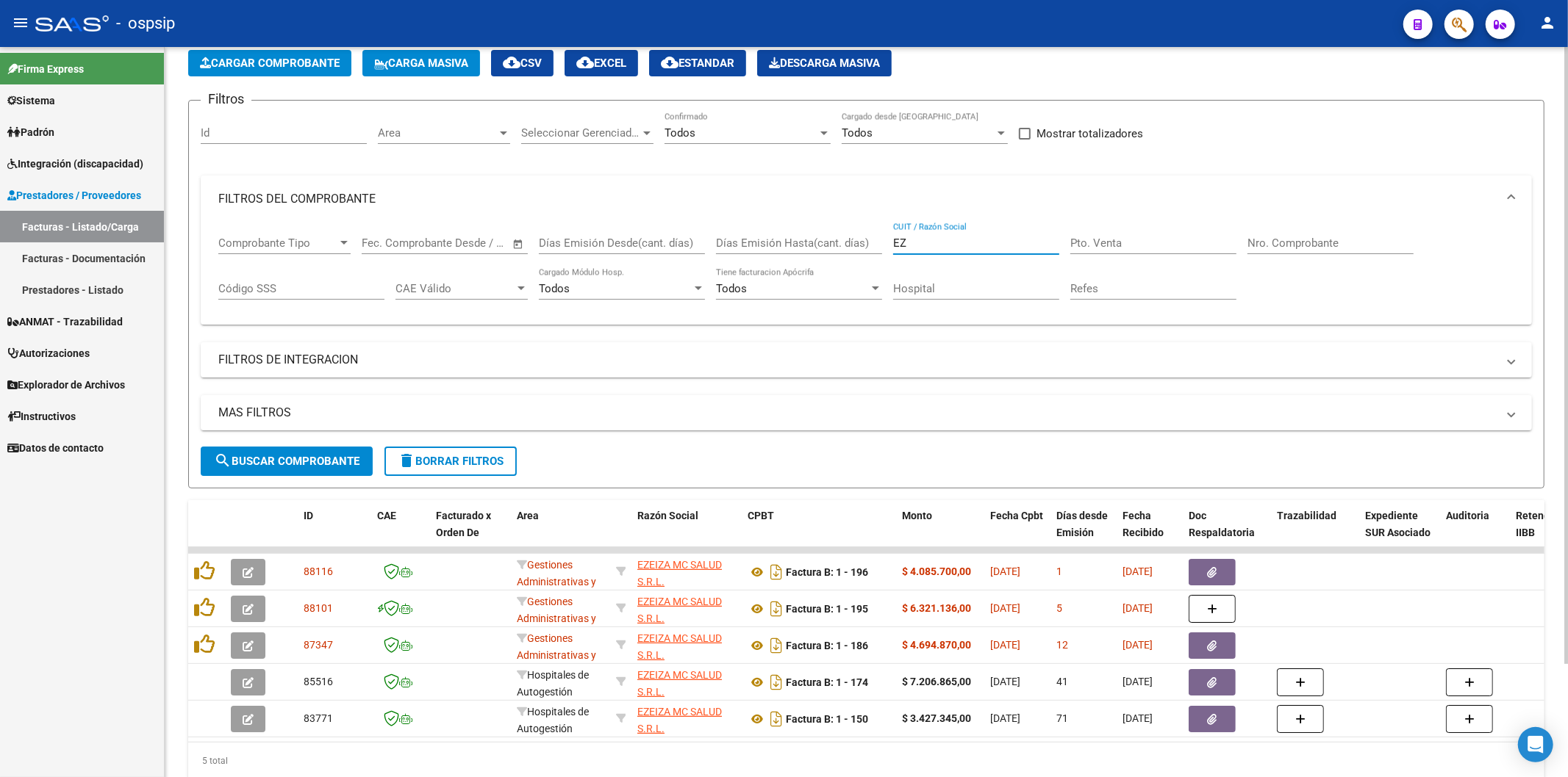
type input "E"
click at [1268, 247] on input "Nro. Comprobante" at bounding box center [1330, 243] width 166 height 13
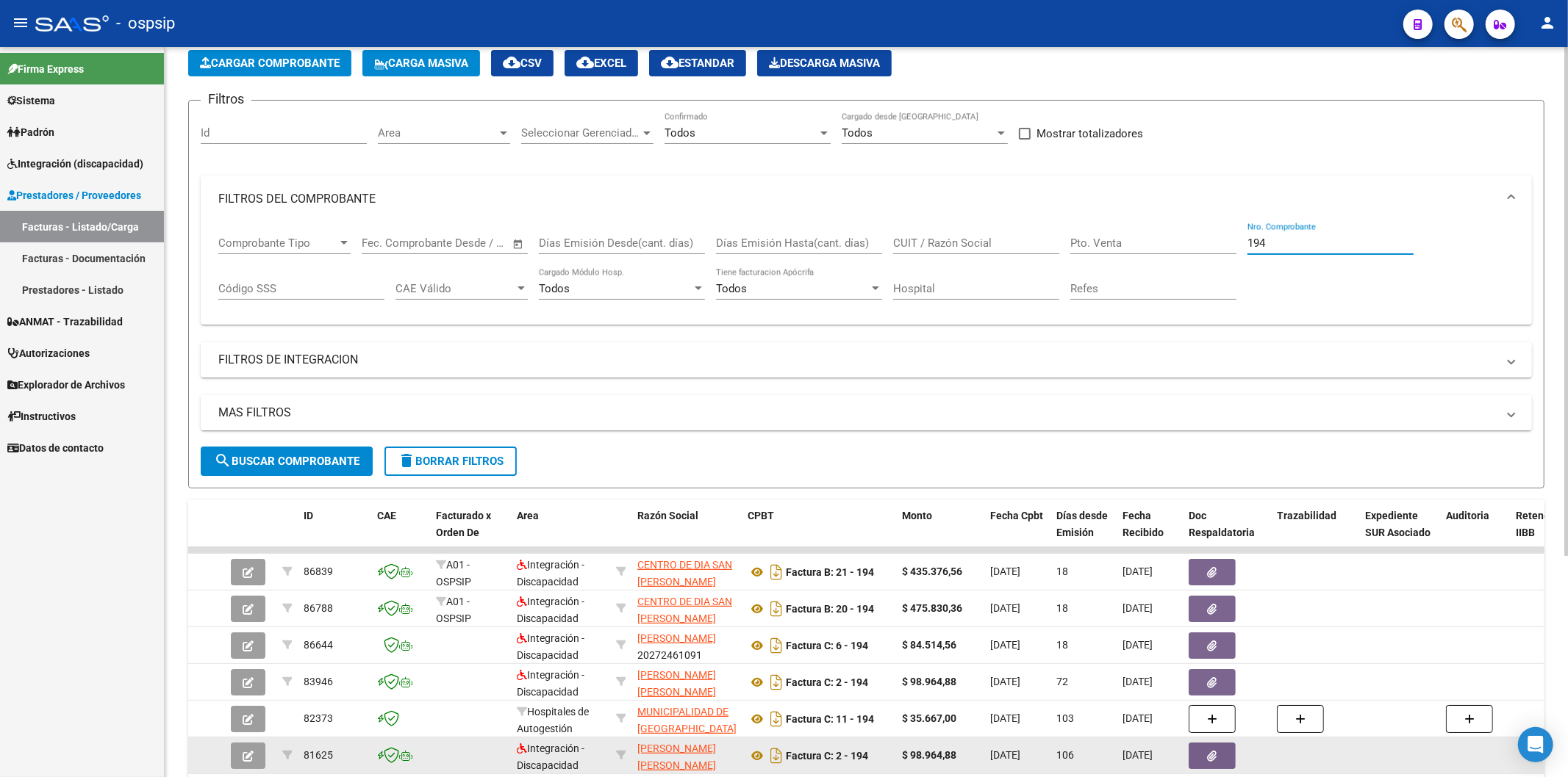
type input "194"
